Goal: Information Seeking & Learning: Learn about a topic

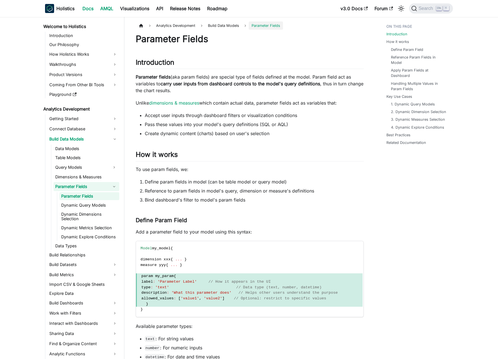
click at [113, 7] on link "AMQL" at bounding box center [107, 8] width 20 height 9
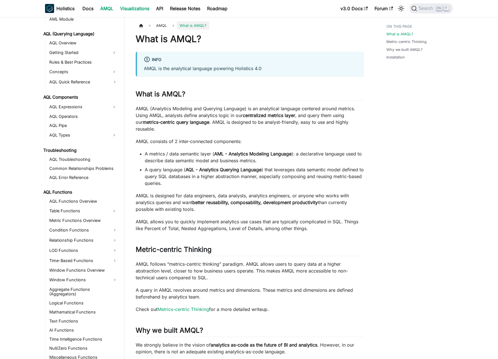
click at [145, 8] on link "Visualizations" at bounding box center [135, 8] width 36 height 9
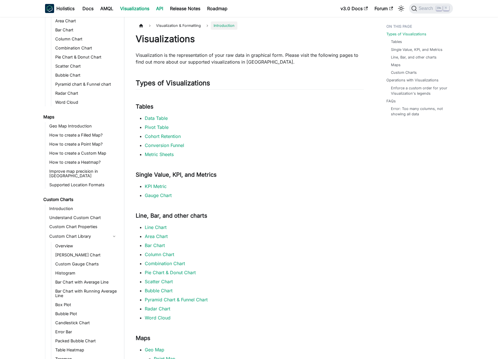
click at [164, 9] on link "API" at bounding box center [160, 8] width 14 height 9
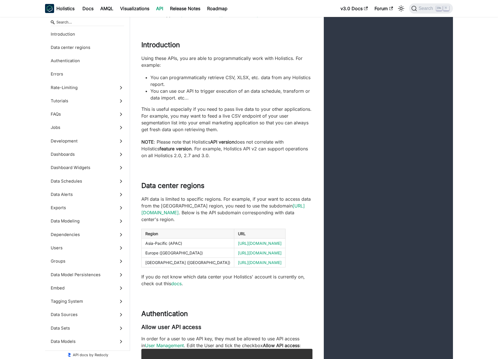
scroll to position [57, 0]
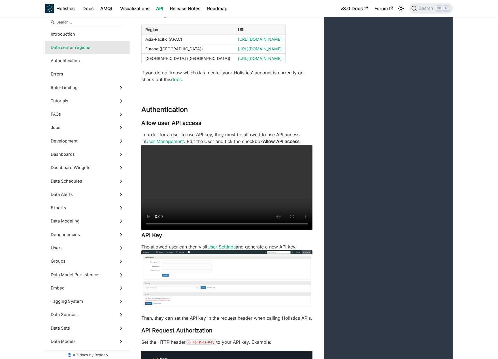
scroll to position [255, 0]
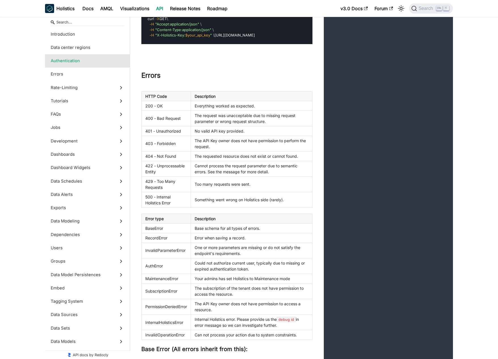
scroll to position [594, 0]
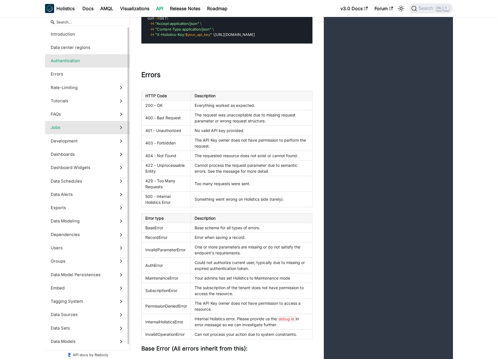
click at [108, 124] on label "Jobs" at bounding box center [87, 127] width 85 height 13
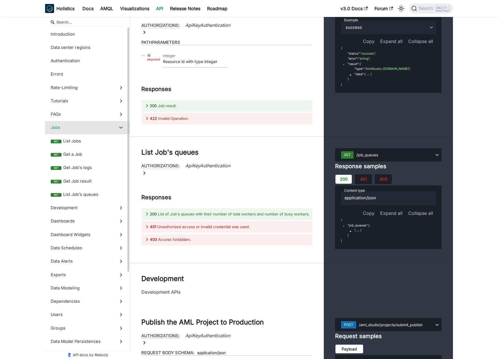
click at [107, 123] on label "Jobs" at bounding box center [87, 127] width 85 height 13
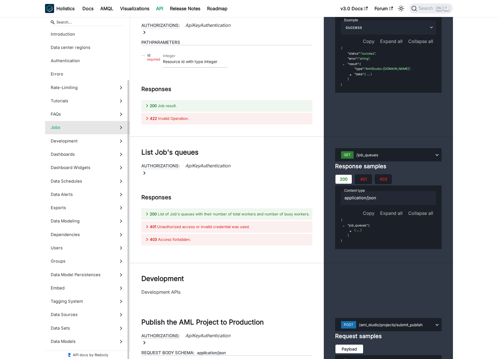
scroll to position [28, 0]
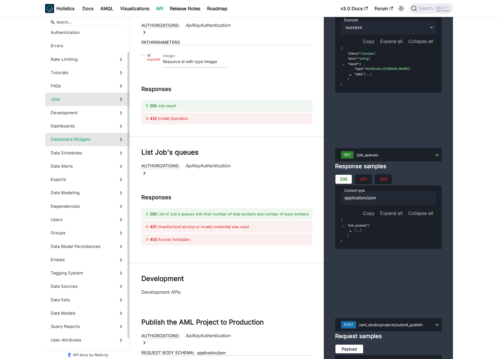
click at [100, 146] on label "Dashboard Widgets" at bounding box center [87, 139] width 85 height 13
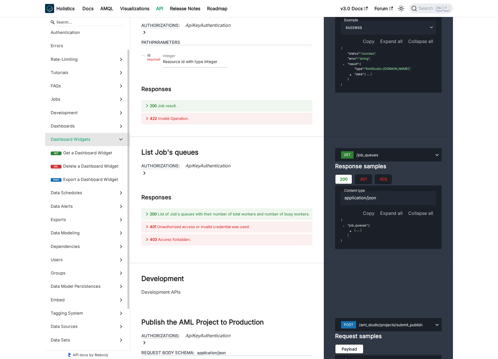
scroll to position [11926, 0]
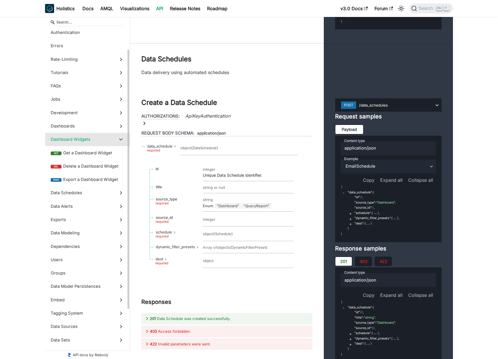
click at [100, 142] on span "Dashboard Widgets" at bounding box center [82, 139] width 63 height 6
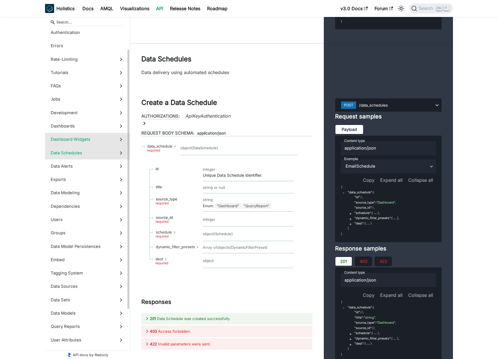
click at [101, 151] on span "Data Schedules" at bounding box center [82, 153] width 63 height 6
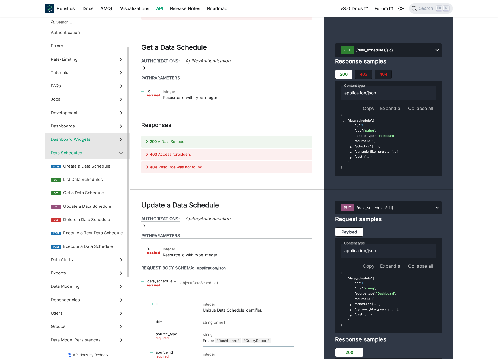
scroll to position [57, 0]
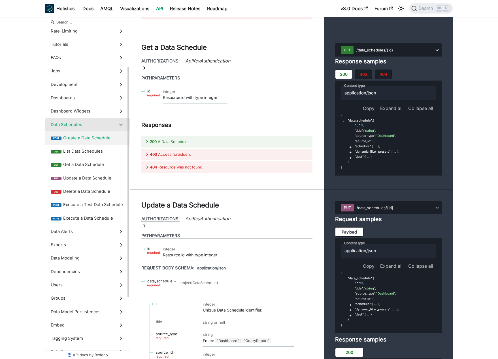
click at [102, 143] on label "post Create a Data Schedule" at bounding box center [87, 137] width 85 height 13
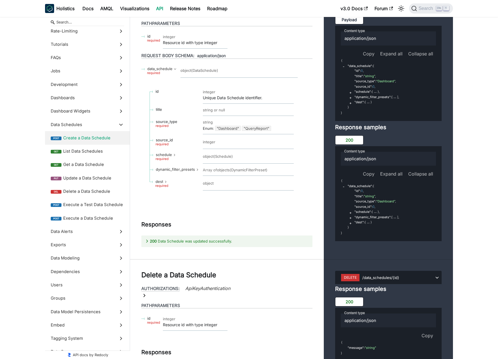
scroll to position [12790, 0]
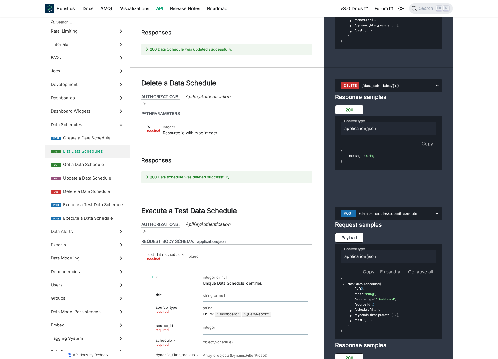
scroll to position [12988, 0]
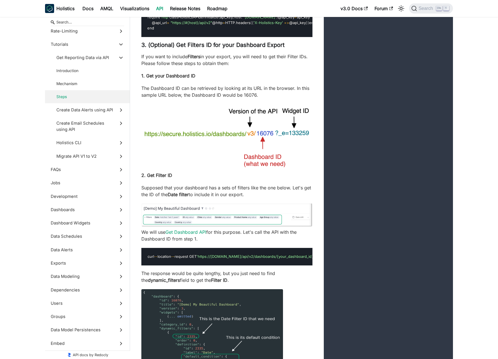
scroll to position [1501, 0]
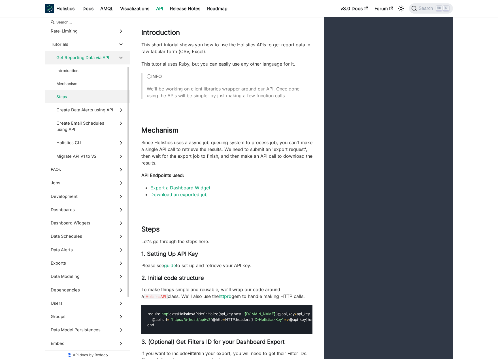
click at [102, 94] on span "Steps" at bounding box center [84, 97] width 57 height 6
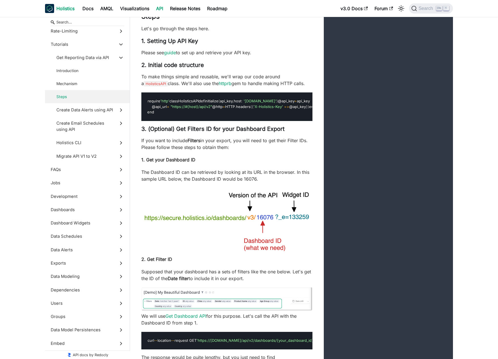
click at [69, 8] on b "Holistics" at bounding box center [65, 8] width 18 height 7
click at [89, 9] on link "Docs" at bounding box center [88, 8] width 18 height 9
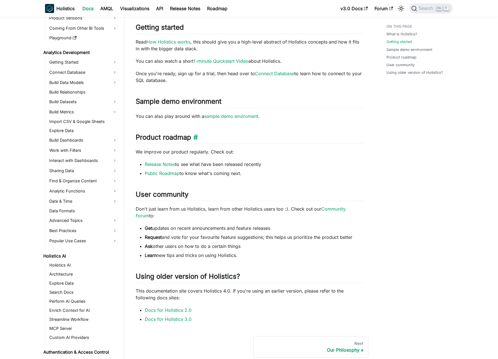
scroll to position [226, 0]
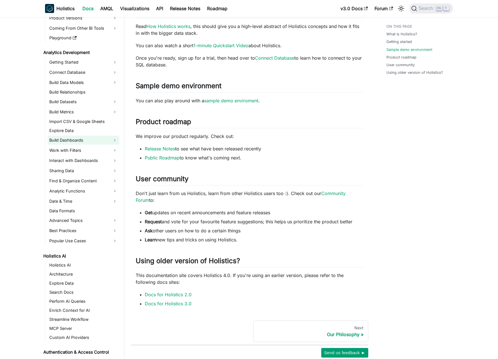
click at [99, 143] on link "Build Dashboards" at bounding box center [84, 140] width 72 height 9
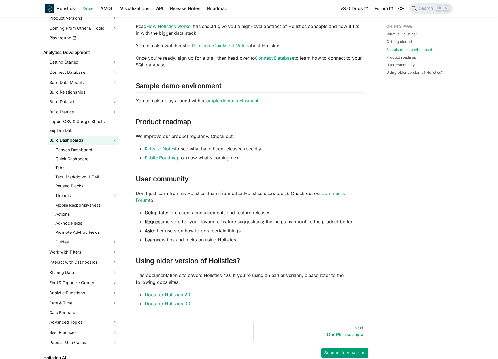
click at [75, 140] on link "Build Dashboards" at bounding box center [84, 140] width 72 height 9
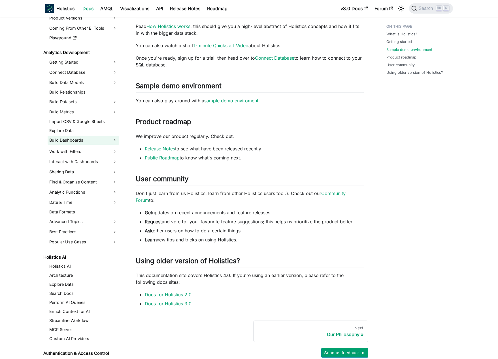
click at [75, 140] on link "Build Dashboards" at bounding box center [84, 140] width 72 height 9
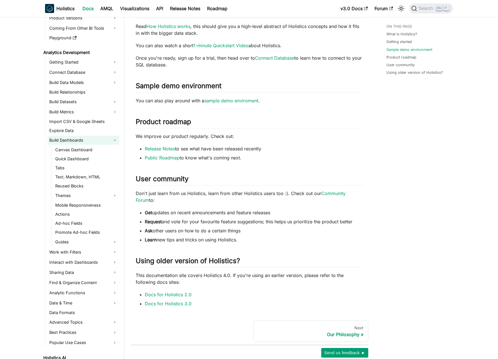
click at [75, 144] on link "Build Dashboards" at bounding box center [84, 140] width 72 height 9
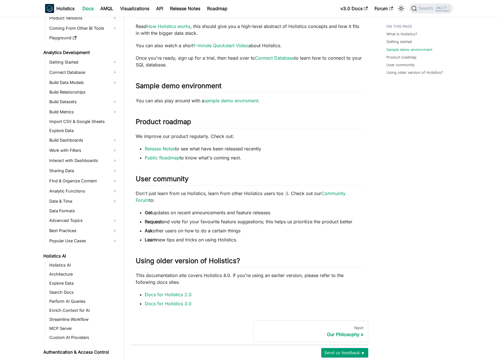
click at [74, 145] on ul "Getting Started Connect Database Build Data Models Build Relationships Build Da…" at bounding box center [82, 152] width 74 height 188
click at [75, 143] on link "Build Dashboards" at bounding box center [84, 140] width 72 height 9
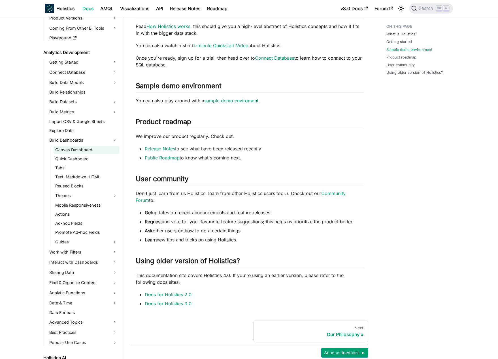
click at [75, 150] on link "Canvas Dashboard" at bounding box center [86, 150] width 66 height 8
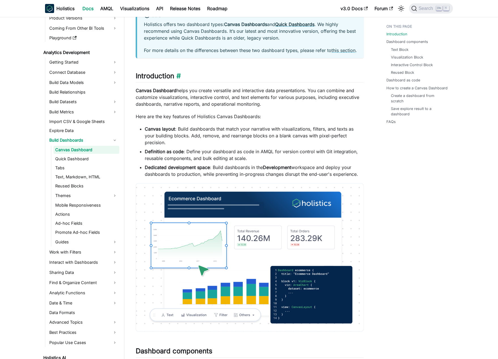
scroll to position [57, 0]
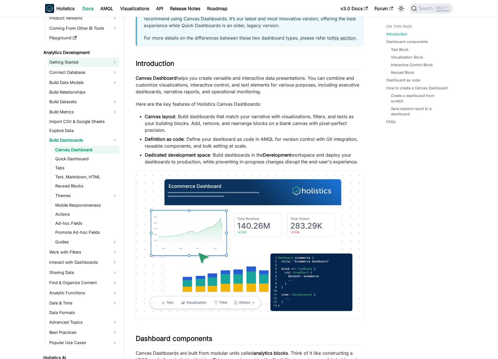
click at [101, 65] on link "Getting Started" at bounding box center [84, 62] width 72 height 9
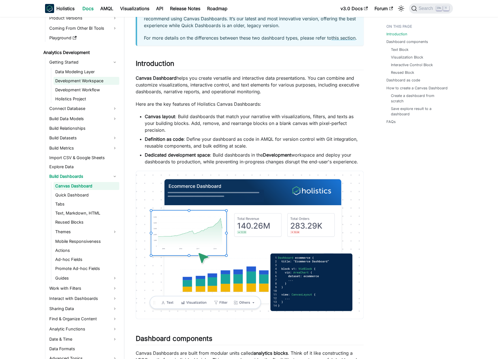
click at [104, 82] on link "Development Workspace" at bounding box center [86, 81] width 66 height 8
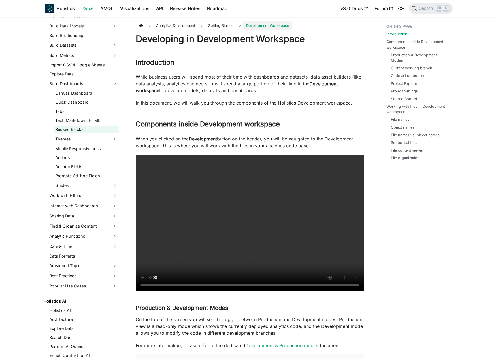
scroll to position [170, 0]
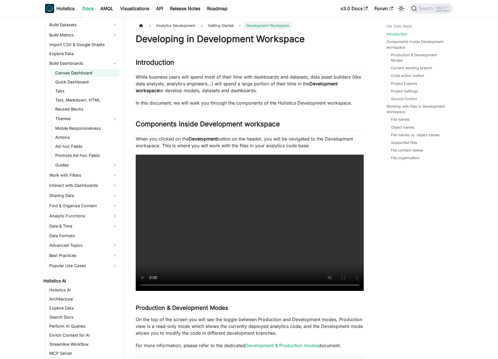
click at [71, 75] on link "Canvas Dashboard" at bounding box center [86, 73] width 66 height 8
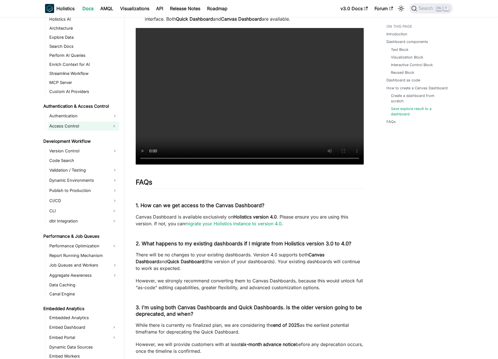
scroll to position [453, 0]
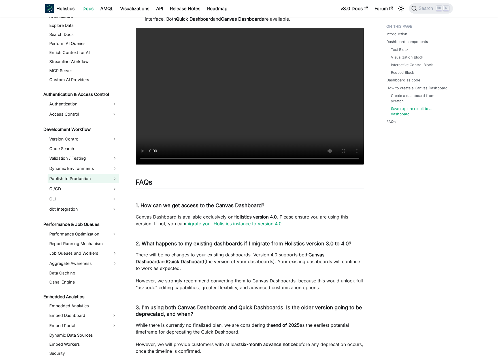
click at [84, 177] on link "Publish to Production" at bounding box center [84, 178] width 72 height 9
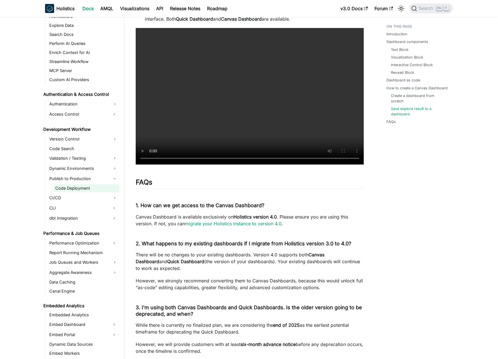
click at [82, 187] on link "Code Deployment" at bounding box center [86, 189] width 66 height 8
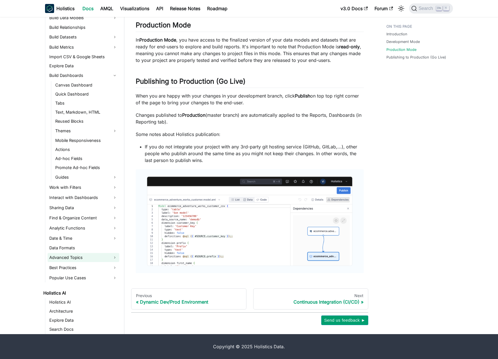
scroll to position [131, 0]
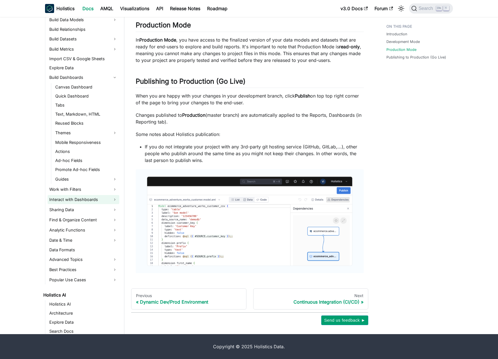
click at [87, 203] on link "Interact with Dashboards" at bounding box center [84, 199] width 72 height 9
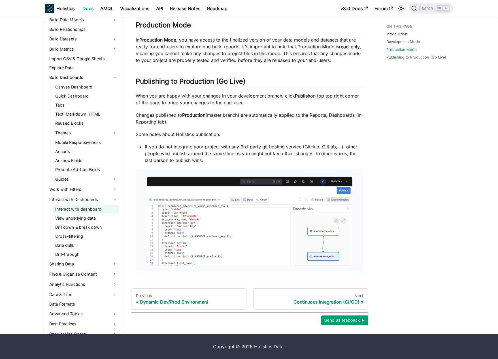
click at [102, 209] on link "Interact with dashboard" at bounding box center [86, 209] width 66 height 8
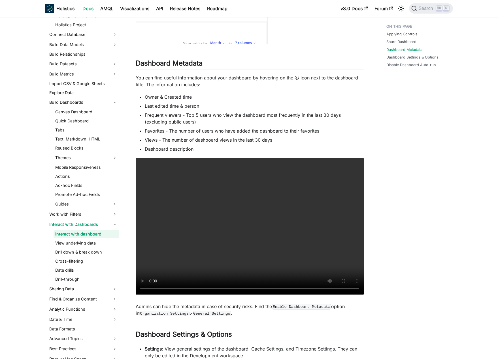
scroll to position [311, 0]
